Goal: Information Seeking & Learning: Learn about a topic

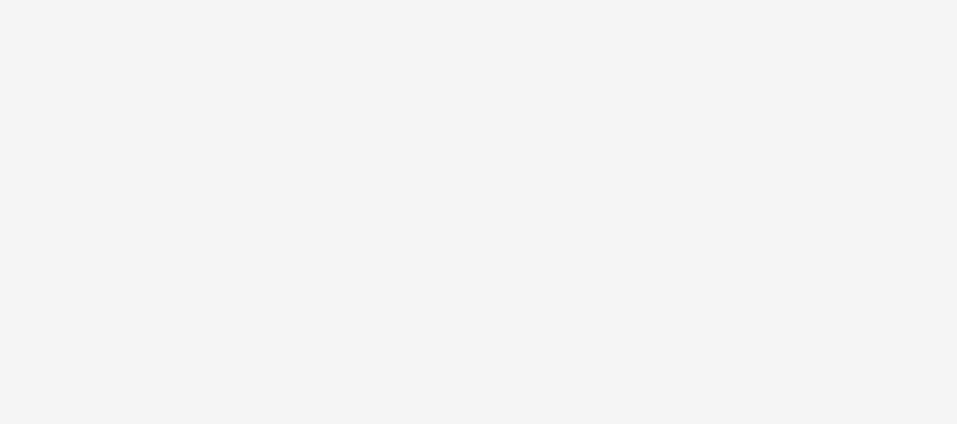
scroll to position [1984, 0]
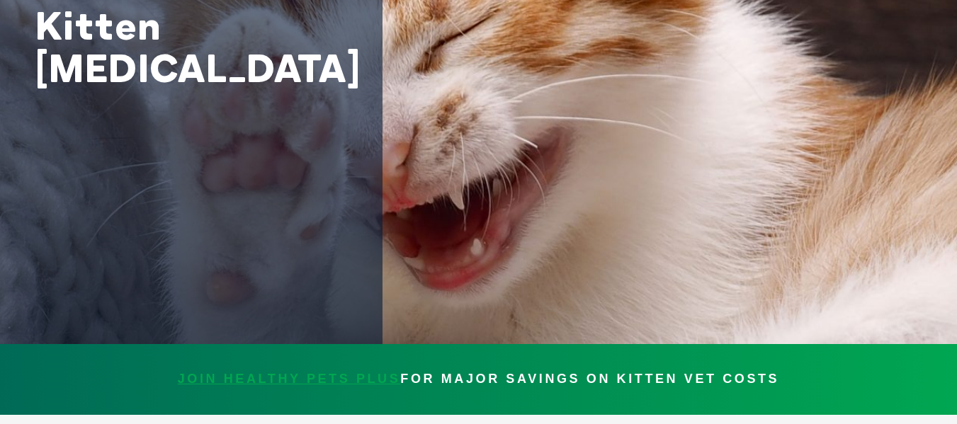
scroll to position [0, 0]
